Goal: Information Seeking & Learning: Learn about a topic

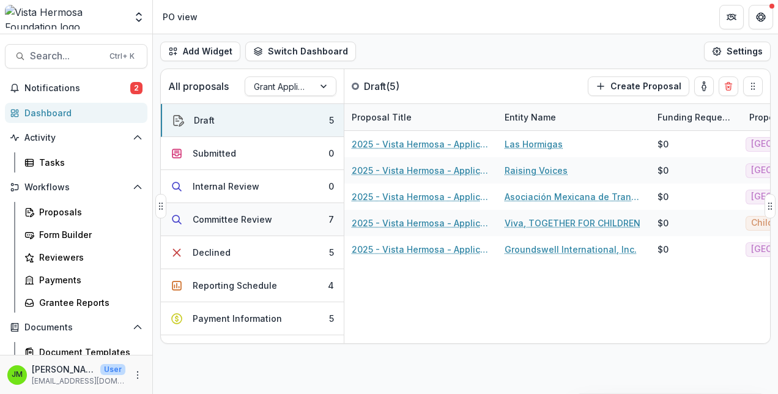
click at [236, 223] on div "Committee Review" at bounding box center [233, 219] width 80 height 13
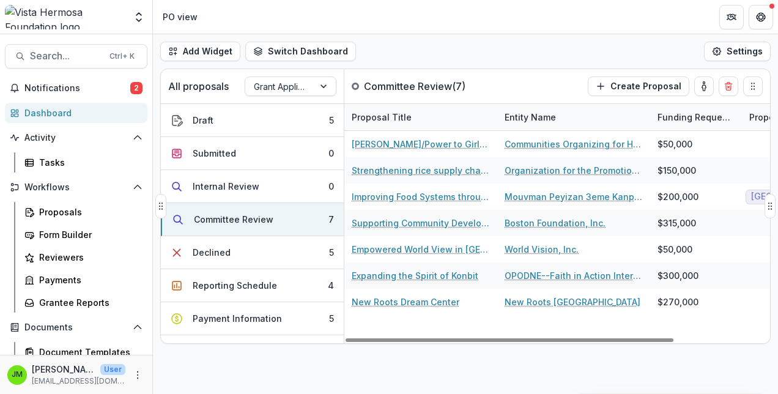
click at [506, 83] on div "All proposals Grant Application Committee Review ( 7 ) Create Proposal" at bounding box center [440, 86] width 558 height 34
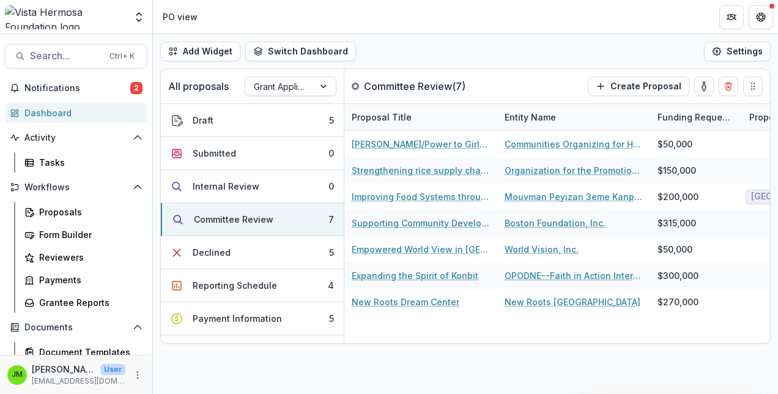
click at [365, 354] on div "Add Widget Switch Dashboard PO view Payments Default New Dashboard Settings All…" at bounding box center [465, 214] width 625 height 360
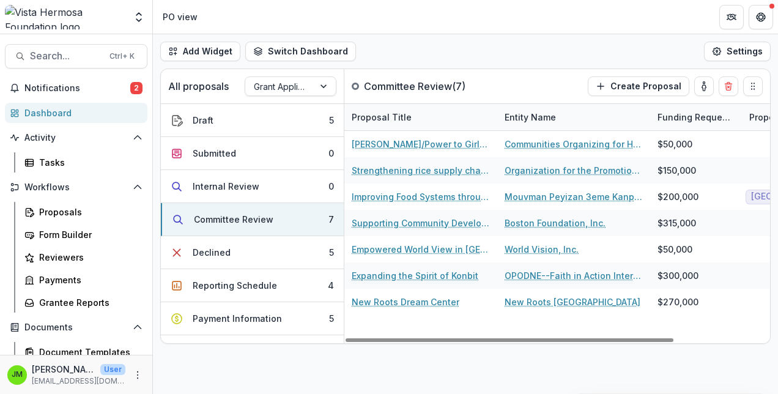
click at [398, 372] on div "Add Widget Switch Dashboard PO view Payments Default New Dashboard Settings All…" at bounding box center [465, 214] width 625 height 360
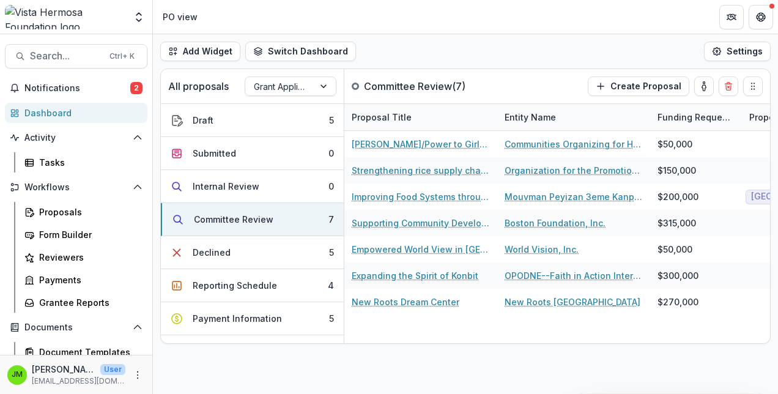
click at [477, 370] on div "Add Widget Switch Dashboard PO view Payments Default New Dashboard Settings All…" at bounding box center [465, 214] width 625 height 360
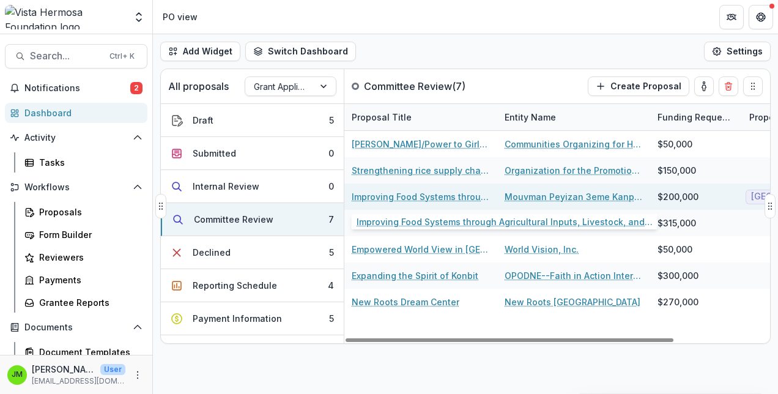
click at [415, 195] on link "Improving Food Systems through Agricultural Inputs, Livestock, and Processing" at bounding box center [421, 196] width 138 height 13
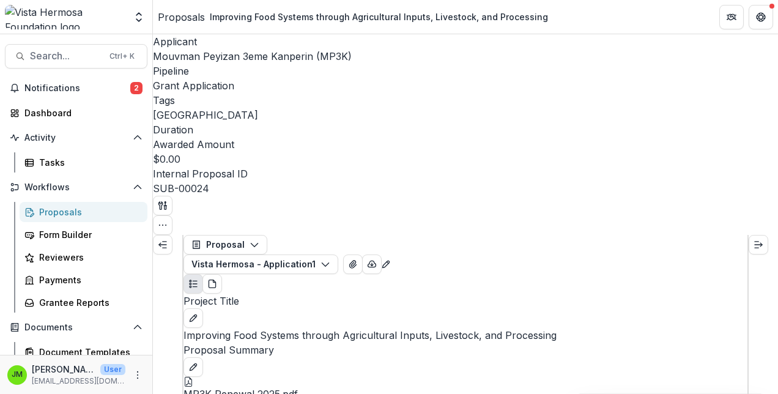
scroll to position [7957, 0]
click at [178, 15] on div "Proposals" at bounding box center [181, 17] width 47 height 15
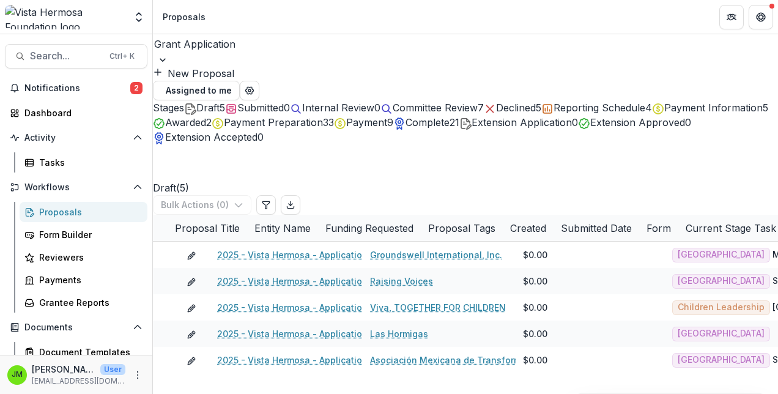
click at [478, 105] on span "Committee Review" at bounding box center [435, 108] width 85 height 12
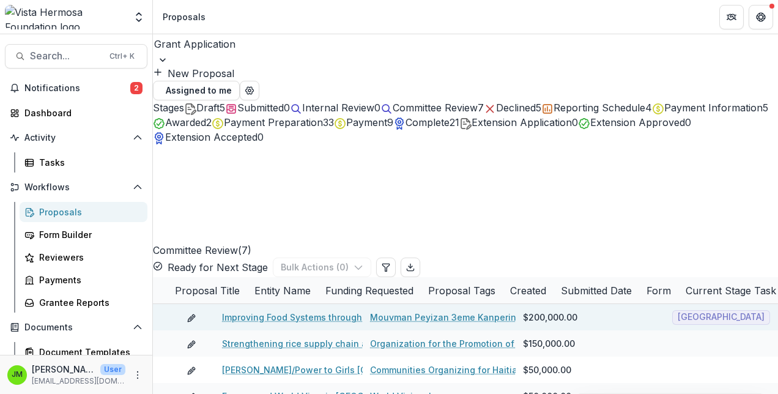
scroll to position [42, 0]
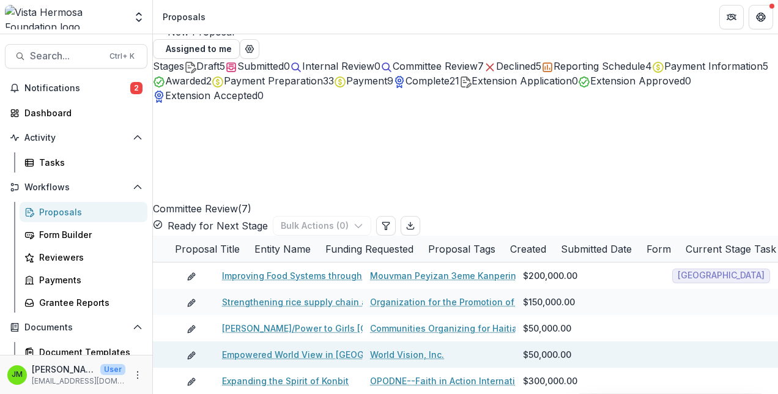
click at [300, 348] on link "Empowered World View in [GEOGRAPHIC_DATA]" at bounding box center [322, 354] width 201 height 13
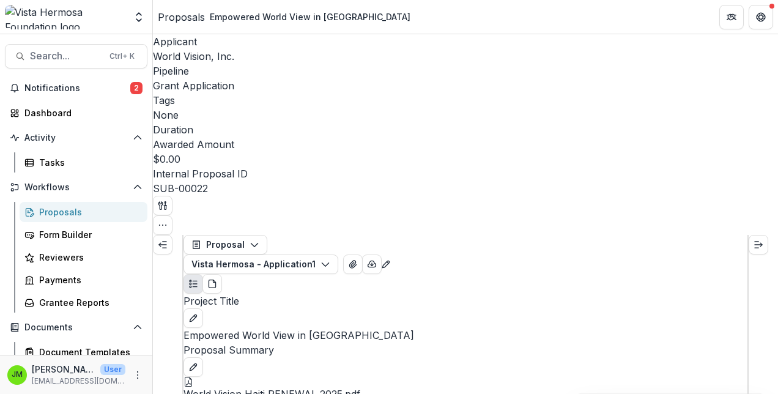
scroll to position [942, 0]
click at [194, 56] on span "World Vision, Inc." at bounding box center [193, 56] width 81 height 12
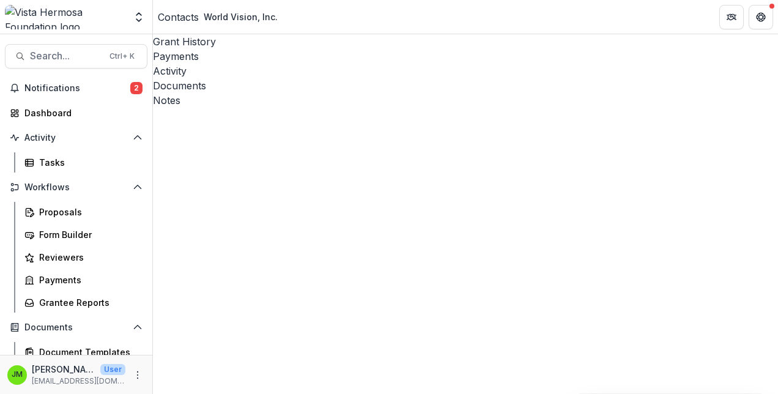
click at [421, 93] on div "Notes" at bounding box center [465, 100] width 625 height 15
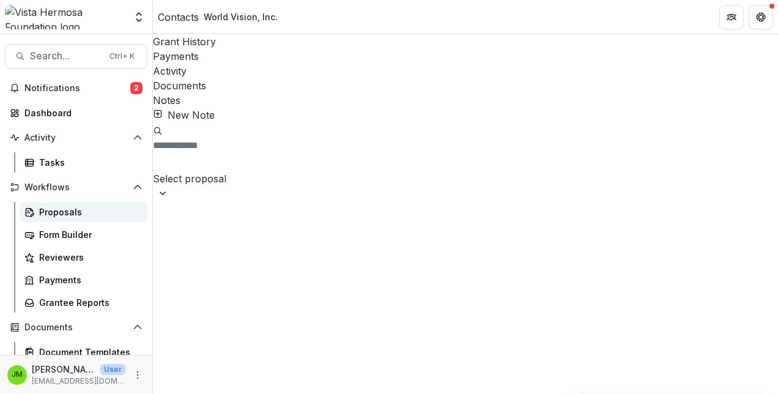
click at [59, 217] on div "Proposals" at bounding box center [88, 212] width 99 height 13
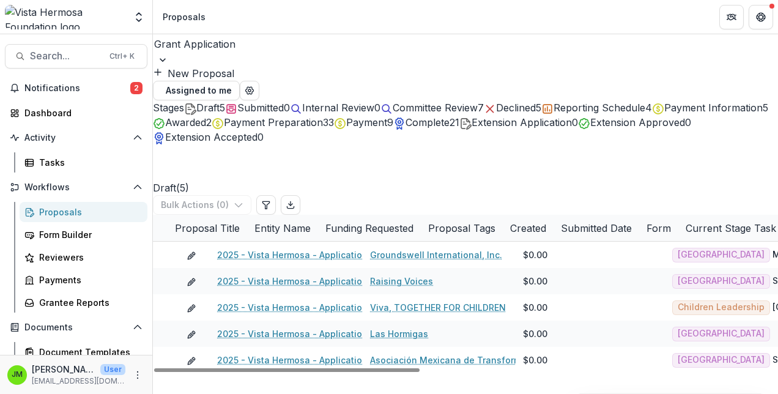
scroll to position [40, 0]
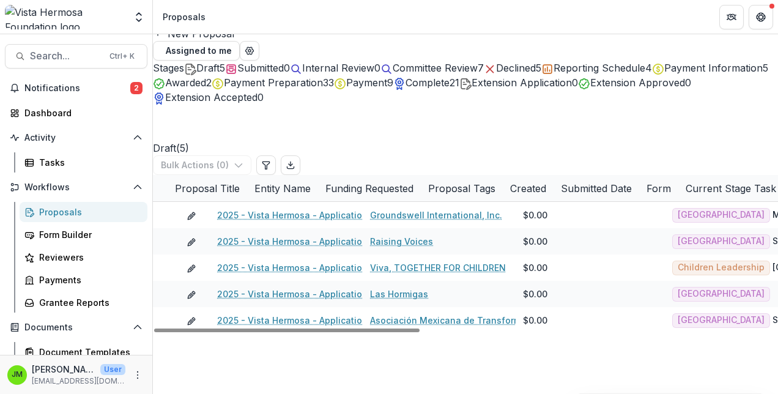
click at [484, 61] on button "Committee Review 7" at bounding box center [432, 68] width 103 height 15
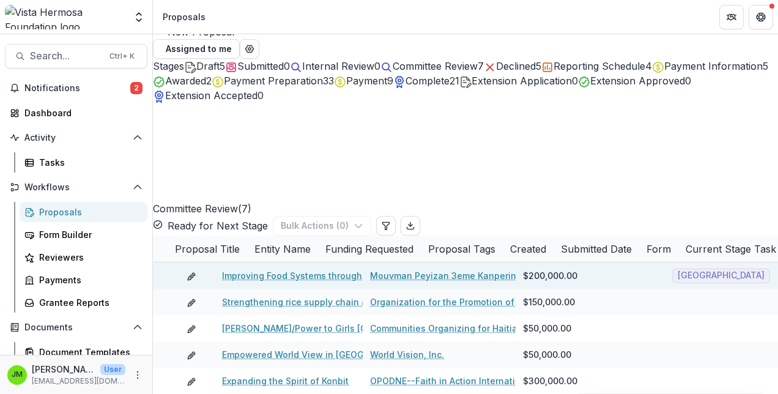
scroll to position [41, 0]
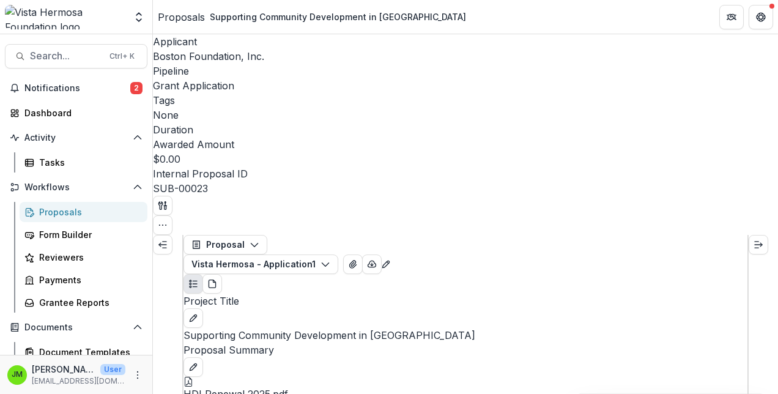
scroll to position [1549, 0]
click at [213, 52] on span "Boston Foundation, Inc." at bounding box center [208, 56] width 111 height 12
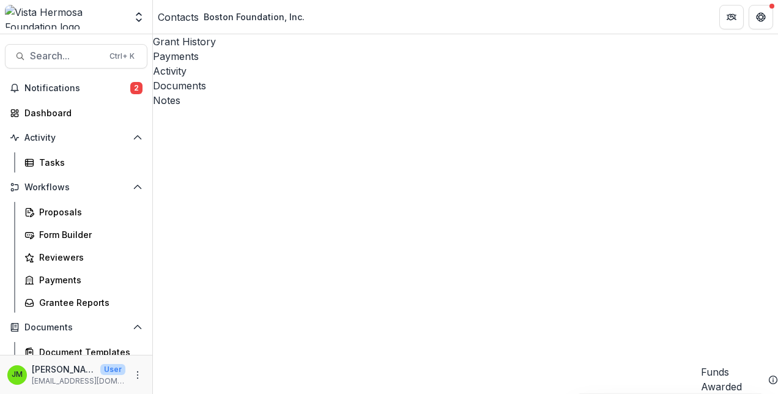
click at [414, 93] on div "Notes" at bounding box center [465, 100] width 625 height 15
drag, startPoint x: 289, startPoint y: 175, endPoint x: 351, endPoint y: 234, distance: 85.7
drag, startPoint x: 351, startPoint y: 234, endPoint x: 315, endPoint y: 268, distance: 48.9
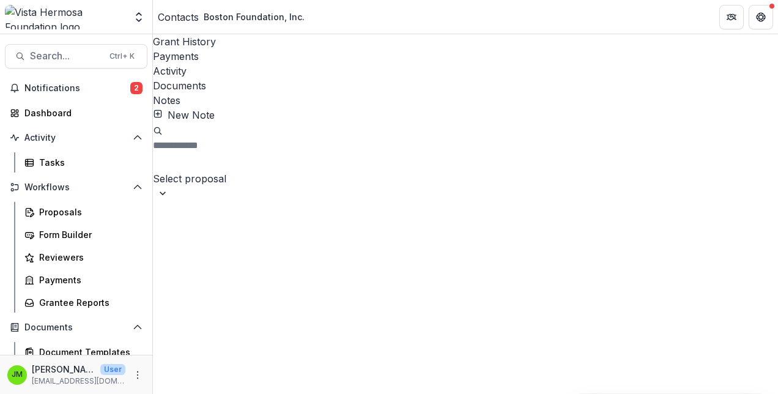
click at [48, 209] on div "Proposals" at bounding box center [88, 212] width 99 height 13
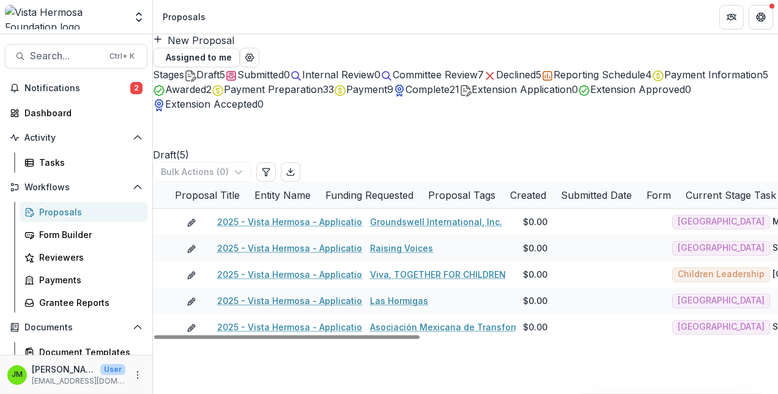
scroll to position [61, 0]
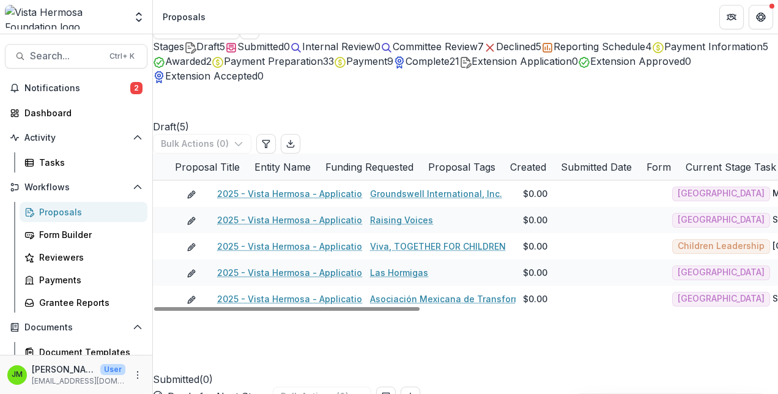
click at [478, 42] on span "Committee Review" at bounding box center [435, 46] width 85 height 12
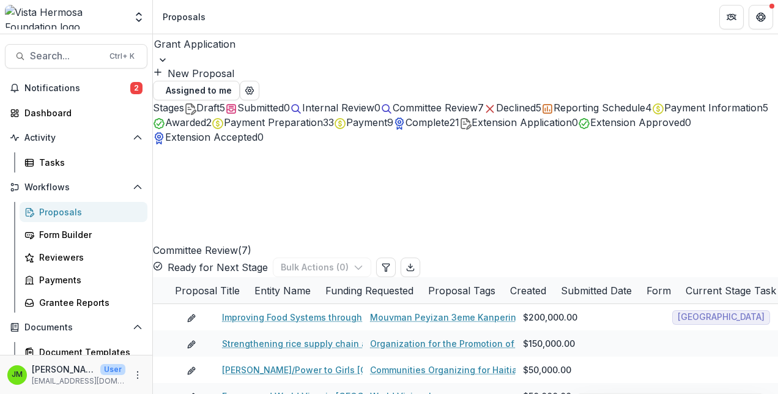
scroll to position [42, 0]
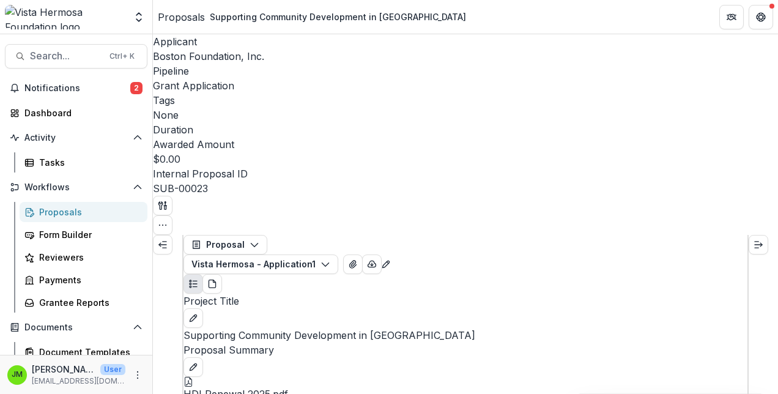
scroll to position [6699, 0]
click at [182, 20] on div "Proposals" at bounding box center [181, 17] width 47 height 15
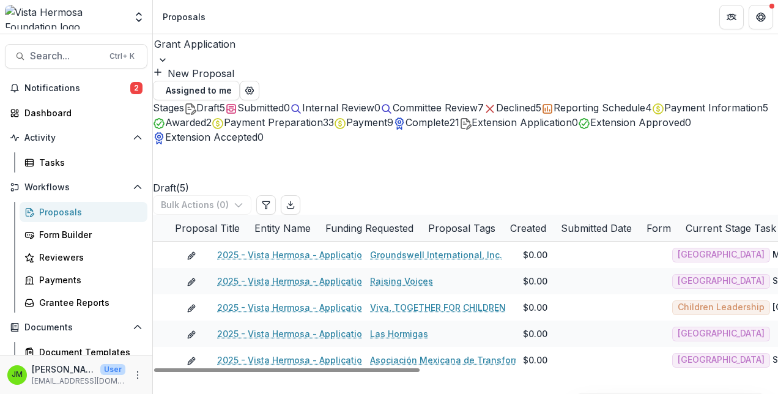
click at [484, 102] on div "Committee Review 7" at bounding box center [432, 107] width 103 height 15
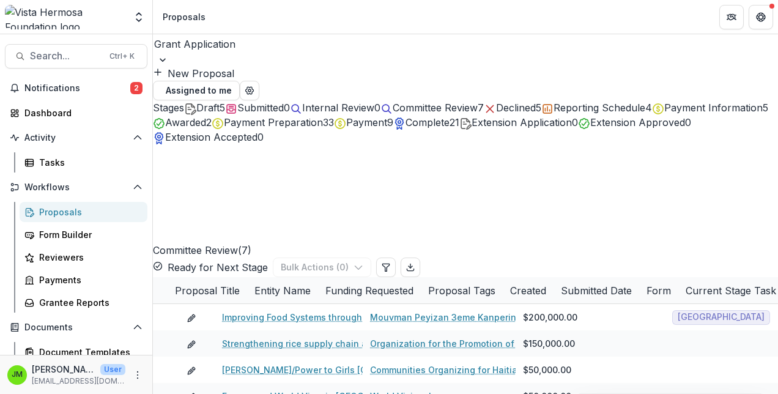
scroll to position [42, 0]
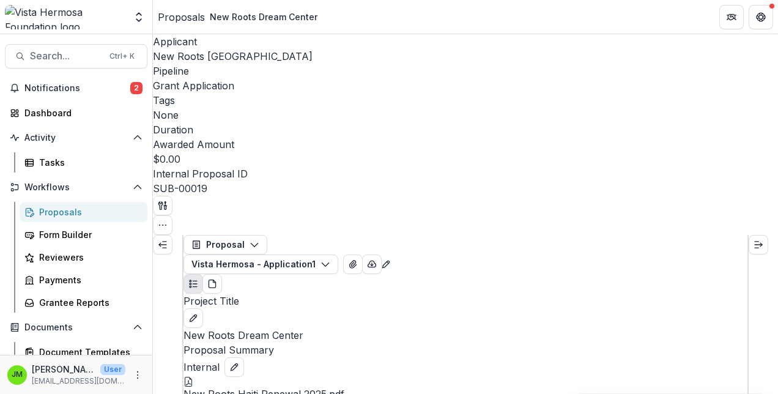
scroll to position [16784, 0]
click at [10, 393] on button "Close" at bounding box center [5, 401] width 10 height 15
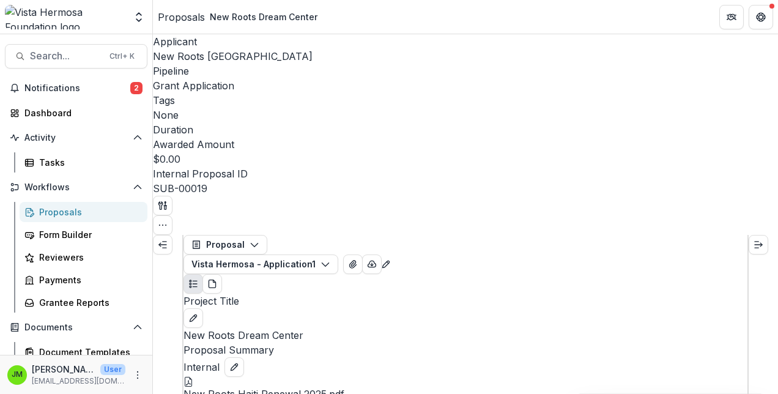
click at [10, 393] on button "Close" at bounding box center [5, 401] width 10 height 15
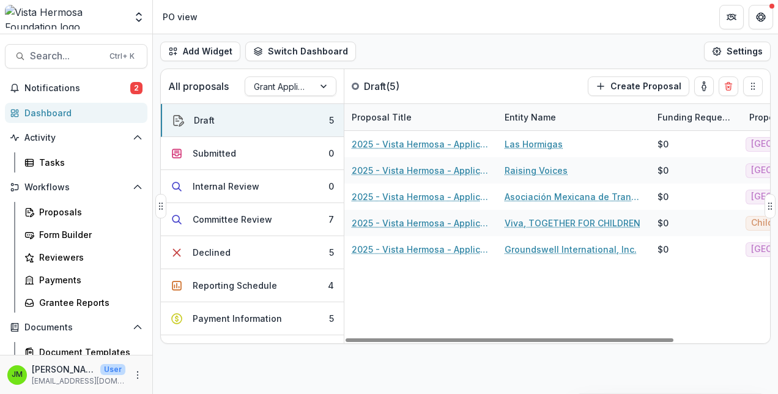
click at [367, 291] on div "2025 - Vista Hermosa - Application Las Hormigas $0 Mexico 2025 - Vista Hermosa …" at bounding box center [620, 237] width 551 height 212
click at [223, 365] on div "Add Widget Switch Dashboard PO view Payments Default New Dashboard Settings All…" at bounding box center [465, 214] width 625 height 360
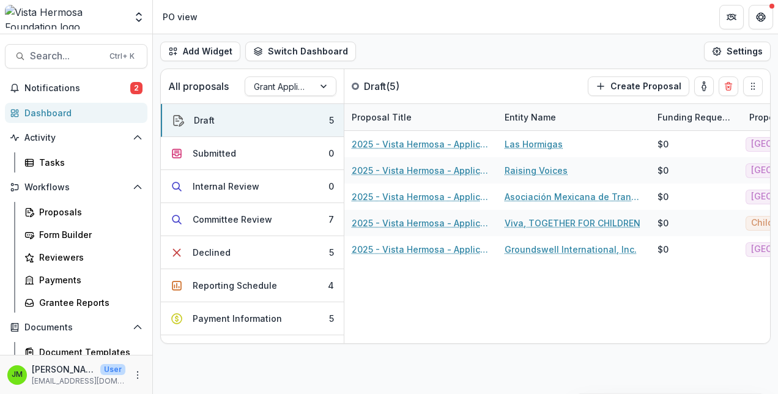
click at [293, 355] on div "Add Widget Switch Dashboard PO view Payments Default New Dashboard Settings All…" at bounding box center [465, 214] width 625 height 360
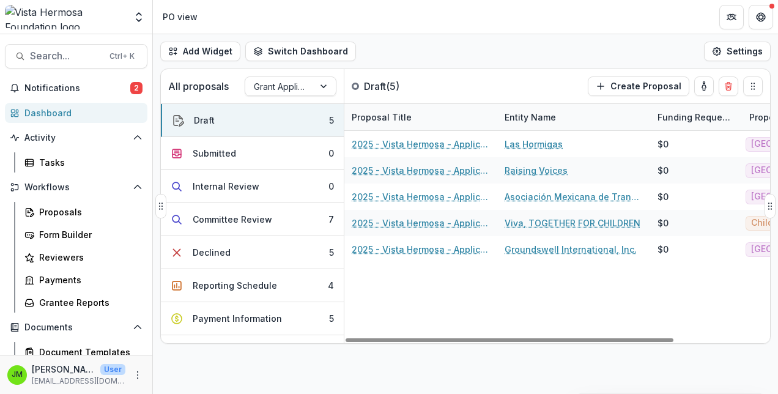
click at [439, 76] on div "All proposals Grant Application Draft ( 5 ) Create Proposal" at bounding box center [440, 86] width 558 height 34
click at [224, 211] on button "Committee Review 7" at bounding box center [252, 219] width 183 height 33
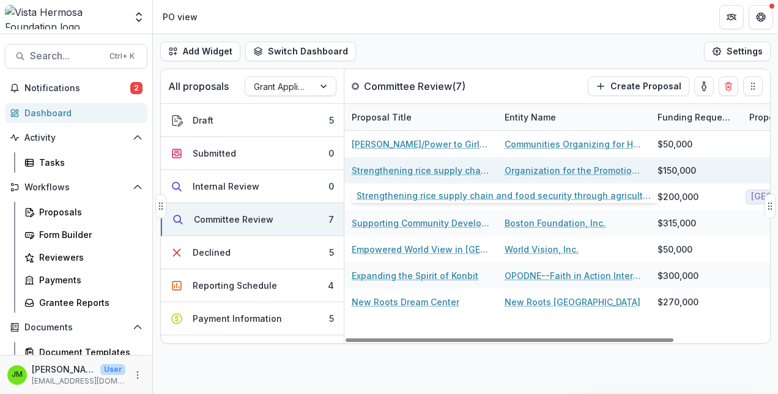
click at [401, 168] on link "Strengthening rice supply chain and food security through agricultural extensio…" at bounding box center [421, 170] width 138 height 13
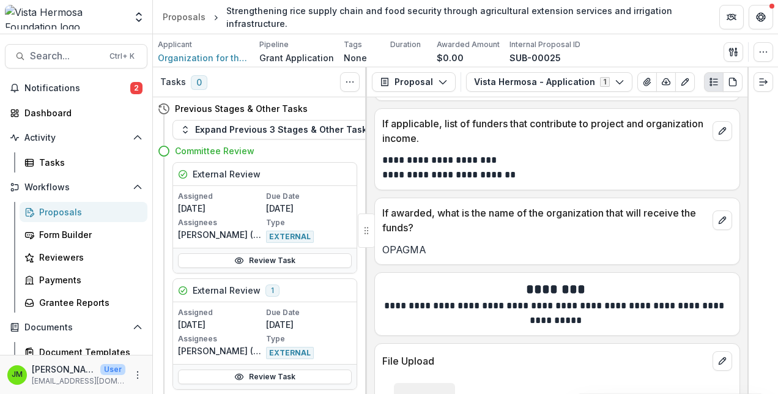
scroll to position [12732, 0]
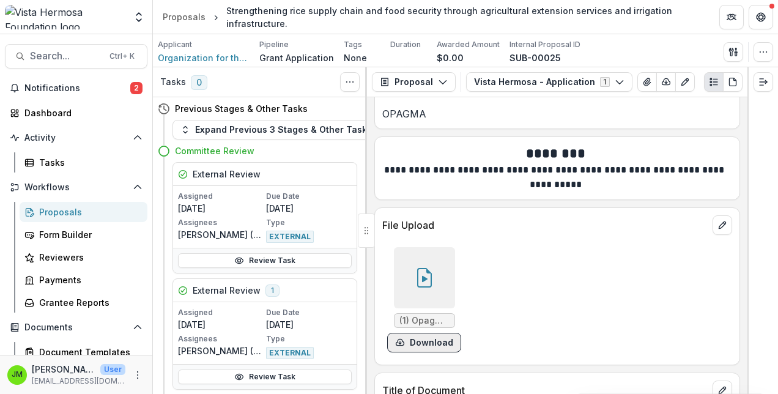
click at [430, 333] on button "Download" at bounding box center [424, 343] width 74 height 20
click at [420, 268] on icon at bounding box center [425, 278] width 20 height 20
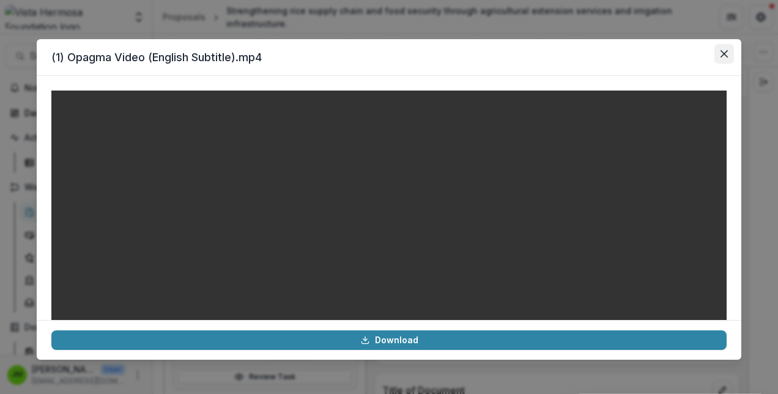
click at [722, 45] on button "Close" at bounding box center [725, 54] width 20 height 20
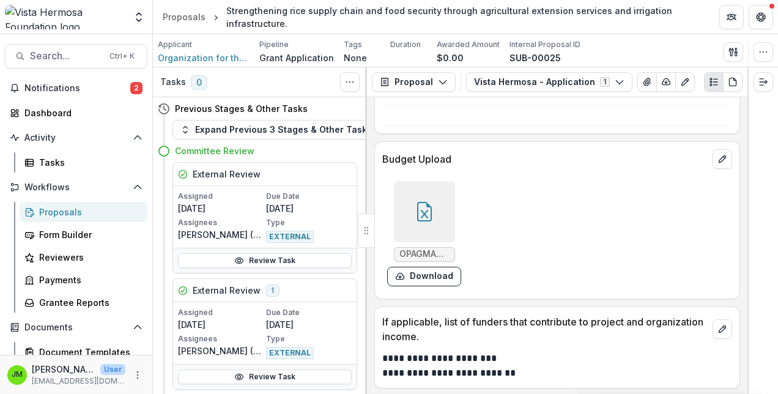
scroll to position [12397, 0]
click at [427, 203] on icon at bounding box center [425, 213] width 20 height 20
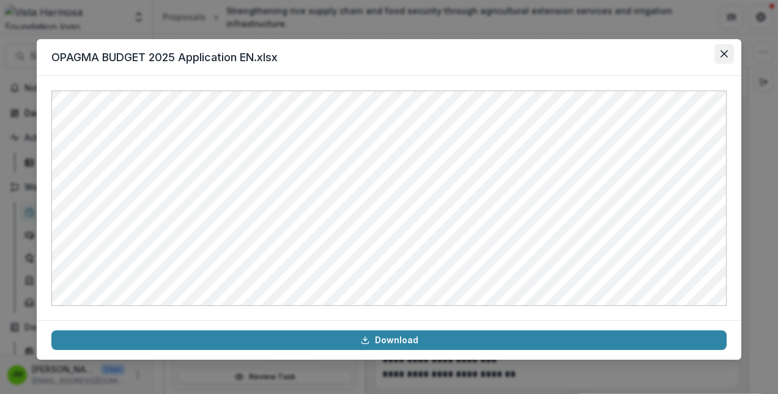
click at [727, 45] on button "Close" at bounding box center [725, 54] width 20 height 20
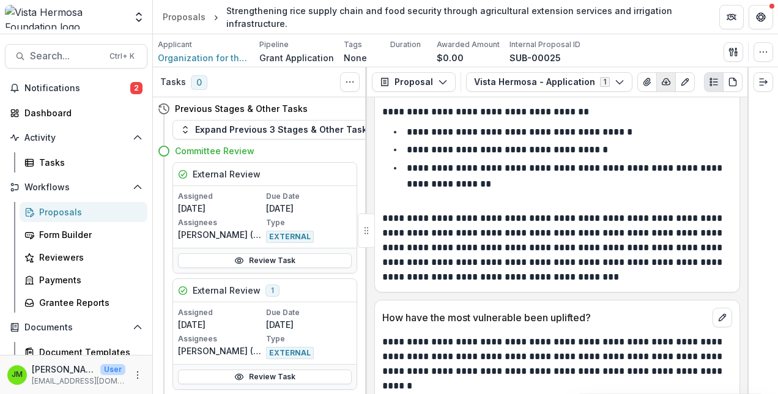
scroll to position [1759, 0]
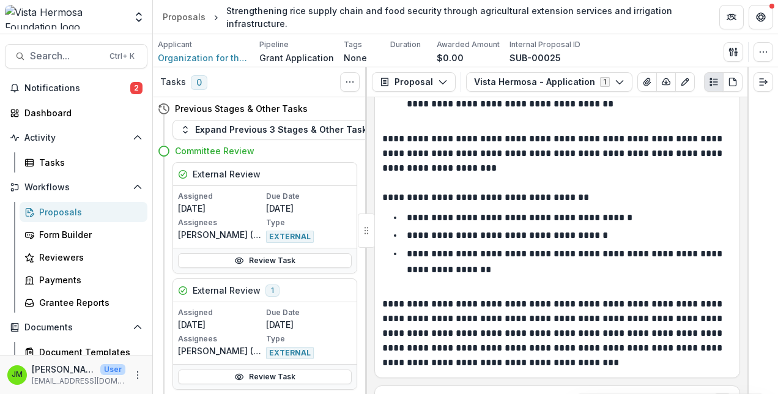
click at [584, 231] on p "**********" at bounding box center [507, 235] width 201 height 9
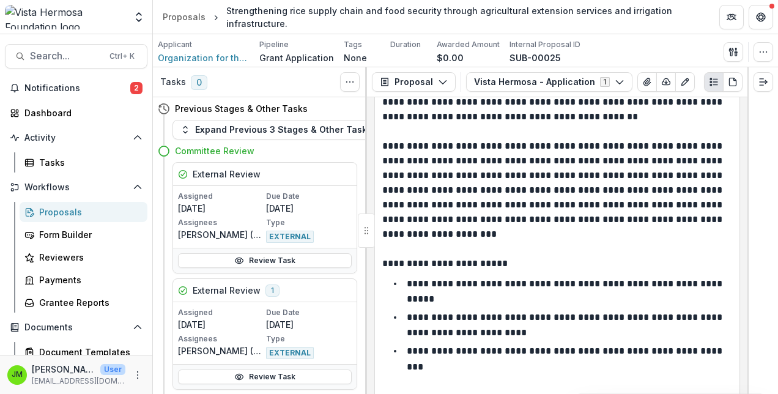
scroll to position [0, 0]
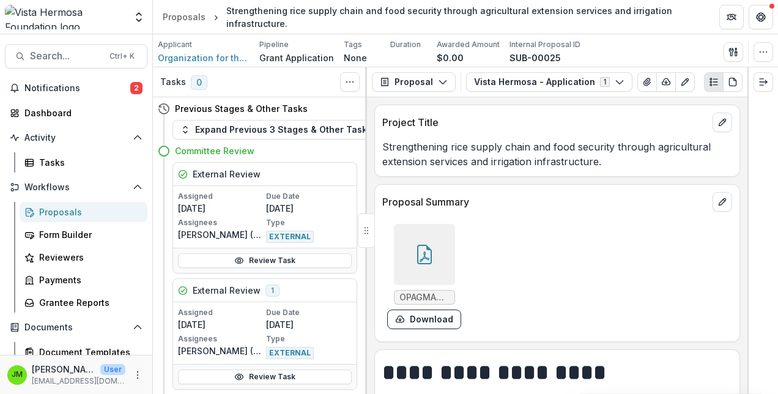
click at [534, 155] on p "Strengthening rice supply chain and food security through agricultural extensio…" at bounding box center [557, 154] width 350 height 29
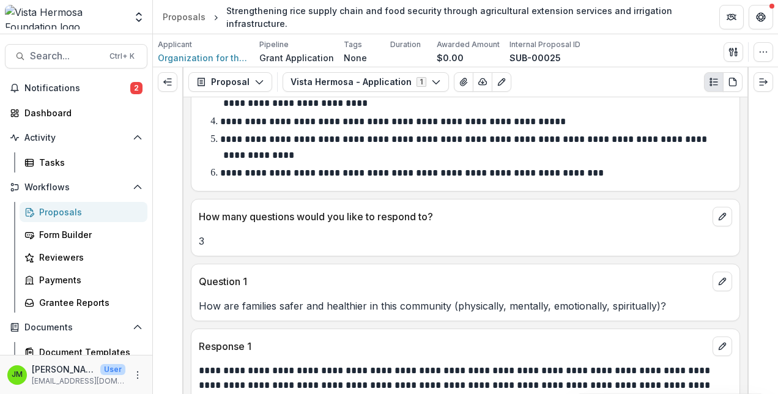
scroll to position [2043, 0]
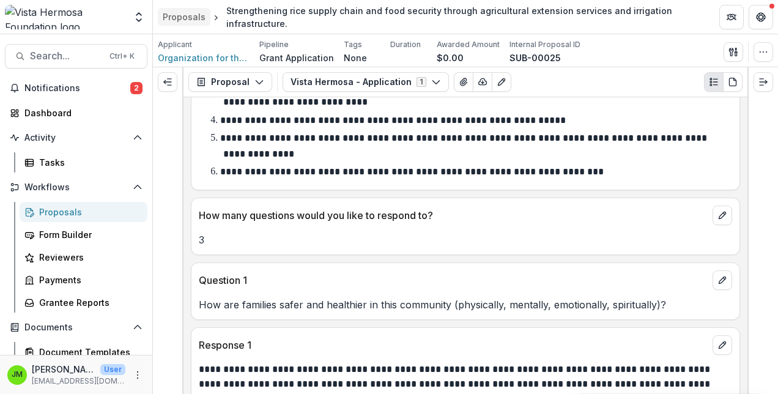
click at [177, 16] on div "Proposals" at bounding box center [184, 16] width 43 height 13
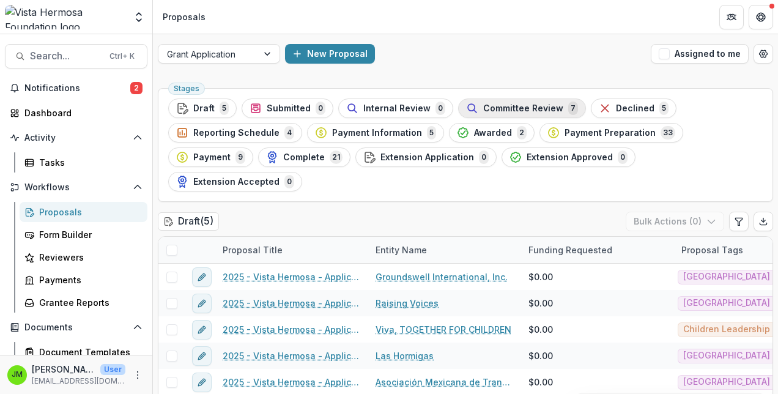
click at [518, 103] on span "Committee Review" at bounding box center [523, 108] width 80 height 10
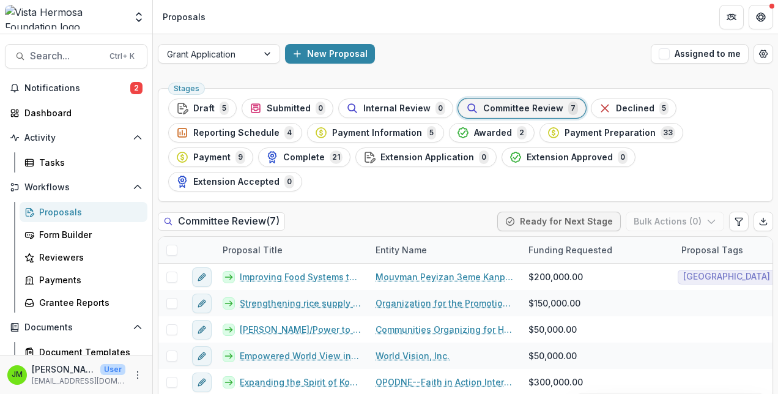
click at [365, 185] on div "Stages Draft 5 Submitted 0 Internal Review 0 Committee Review 7 Declined 5 Repo…" at bounding box center [465, 272] width 625 height 378
click at [390, 212] on div "Committee Review ( 7 ) Ready for Next Stage Bulk Actions ( 0 )" at bounding box center [466, 224] width 616 height 24
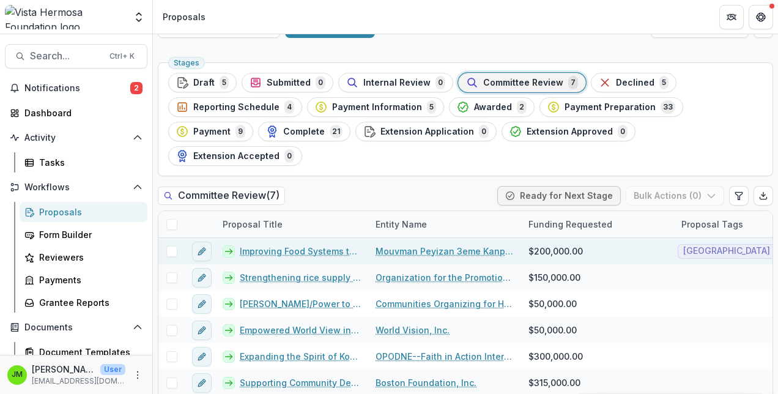
click at [295, 245] on link "Improving Food Systems through Agricultural Inputs, Livestock, and Processing" at bounding box center [300, 251] width 121 height 13
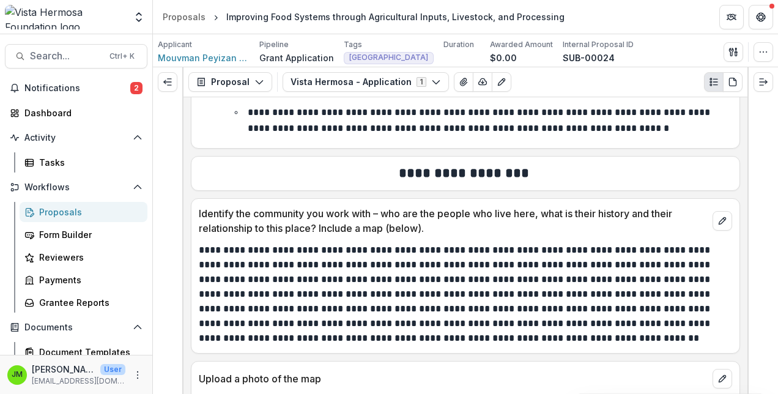
scroll to position [3344, 0]
